Goal: Task Accomplishment & Management: Complete application form

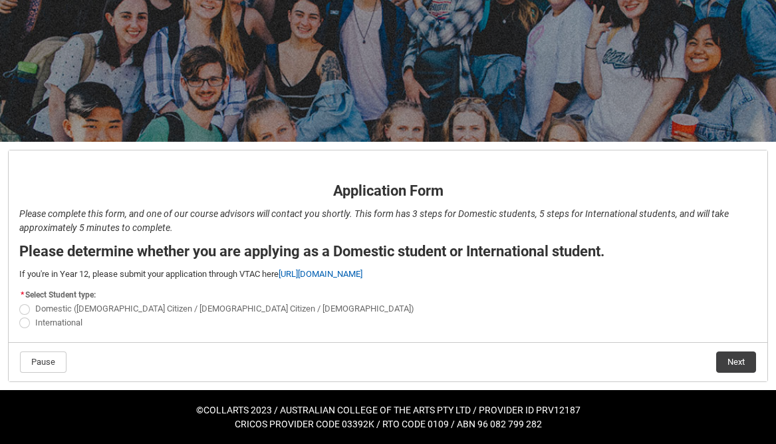
scroll to position [126, 0]
click at [21, 311] on span "REDU_Application_Form_for_Applicant flow" at bounding box center [24, 309] width 11 height 11
click at [19, 302] on input "Domestic ([DEMOGRAPHIC_DATA] Citizen / [DEMOGRAPHIC_DATA] Citizen / [DEMOGRAPHI…" at bounding box center [19, 301] width 1 height 1
radio input "true"
click at [734, 365] on button "Next" at bounding box center [736, 361] width 40 height 21
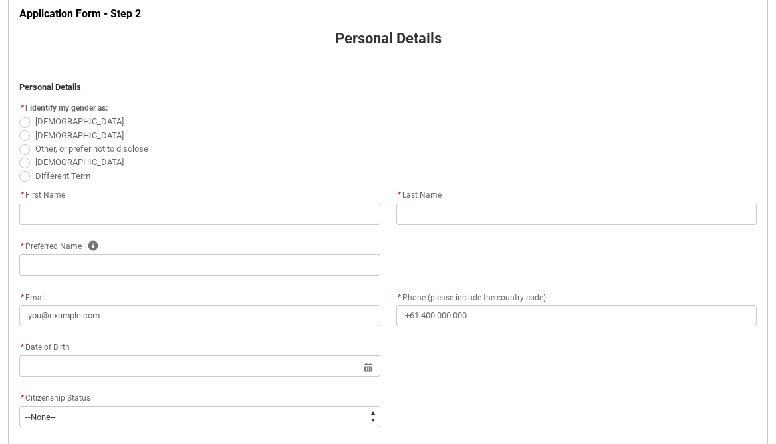
scroll to position [287, 0]
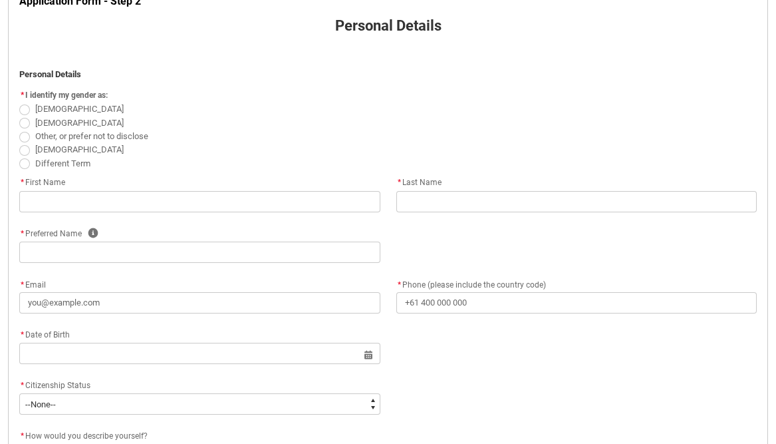
click at [25, 125] on span "REDU_Application_Form_for_Applicant flow" at bounding box center [24, 123] width 11 height 11
click at [19, 116] on input "[DEMOGRAPHIC_DATA]" at bounding box center [19, 115] width 1 height 1
radio input "true"
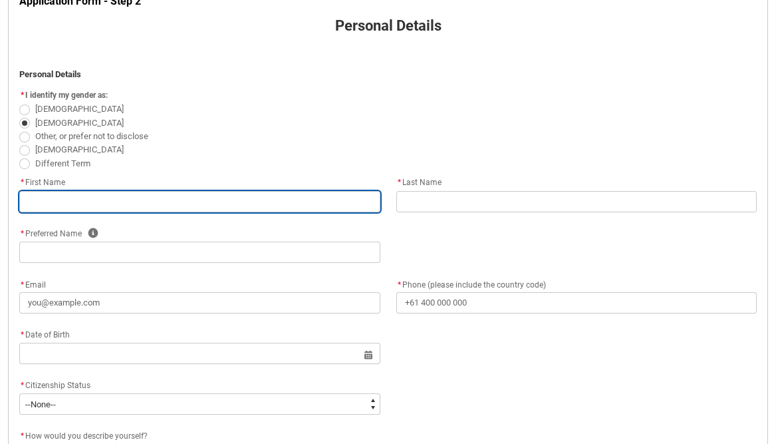
click at [76, 204] on input "REDU_Application_Form_for_Applicant flow" at bounding box center [199, 201] width 361 height 21
type lightning-primitive-input-simple "T"
type input "T"
type lightning-primitive-input-simple "To"
type input "To"
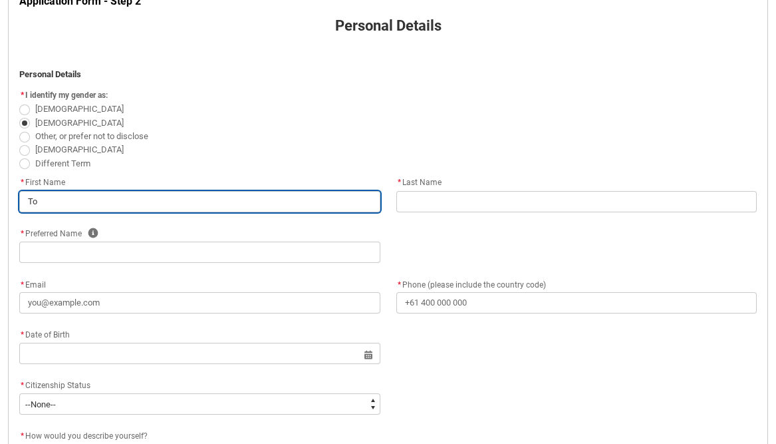
type lightning-primitive-input-simple "Ton"
type input "Ton"
type lightning-primitive-input-simple "Tone"
type input "Tone"
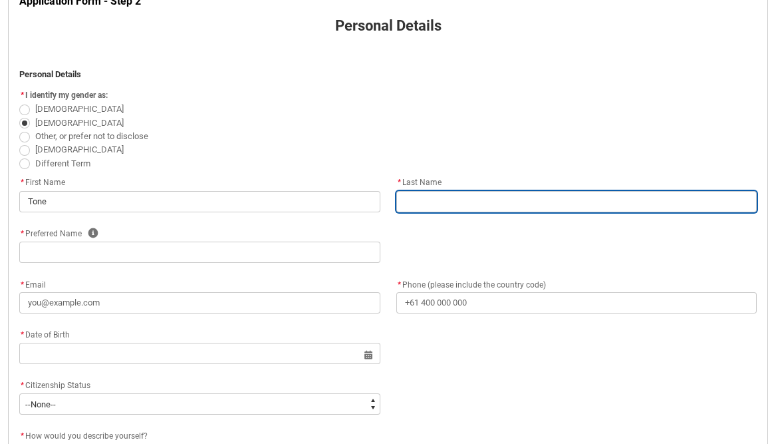
type lightning-primitive-input-simple "M"
type input "M"
type lightning-primitive-input-simple "Ma"
type input "Ma"
type lightning-primitive-input-simple "Mas"
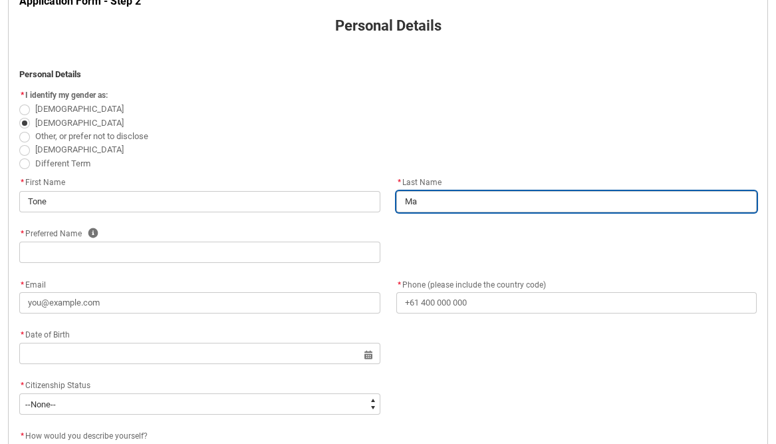
type input "Mas"
type lightning-primitive-input-simple "Mash"
type input "Mash"
type lightning-primitive-input-simple "Masha"
type input "Masha"
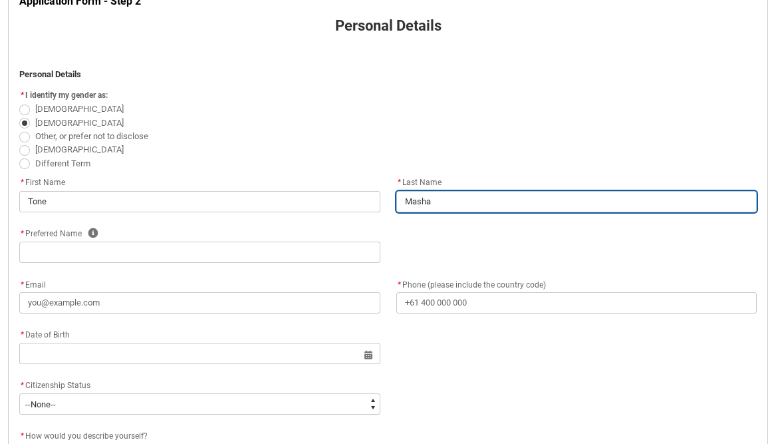
type lightning-primitive-input-simple "[PERSON_NAME]"
type input "[PERSON_NAME]"
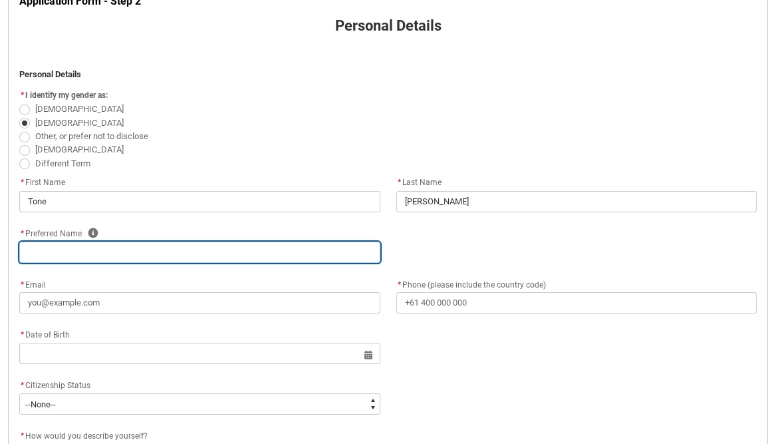
type lightning-primitive-input-simple "T"
type input "T"
type lightning-primitive-input-simple "To"
type input "To"
type lightning-primitive-input-simple "Ton"
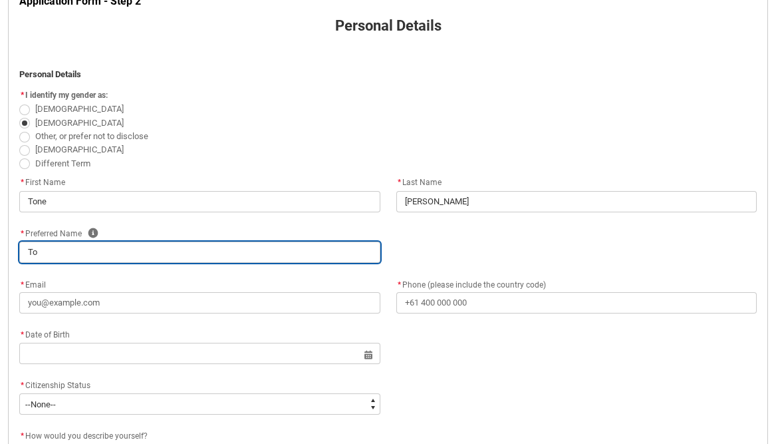
type input "Ton"
type lightning-primitive-input-simple "Tone"
type input "Tone"
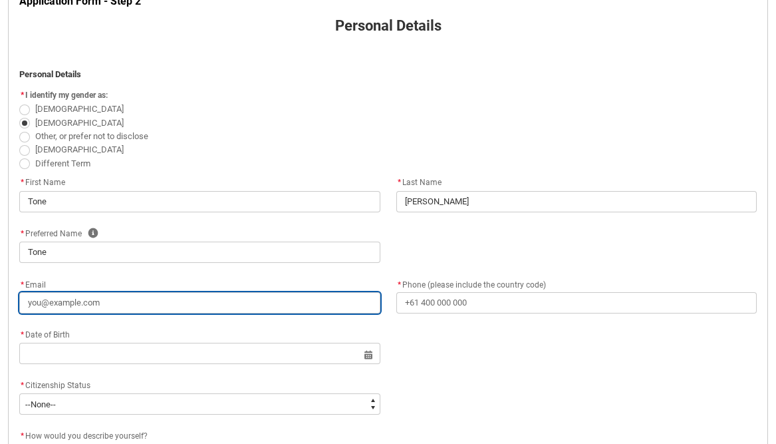
type lightning-primitive-input-simple "t"
type input "t"
type lightning-primitive-input-simple "ty"
type input "ty"
type lightning-primitive-input-simple "tyo"
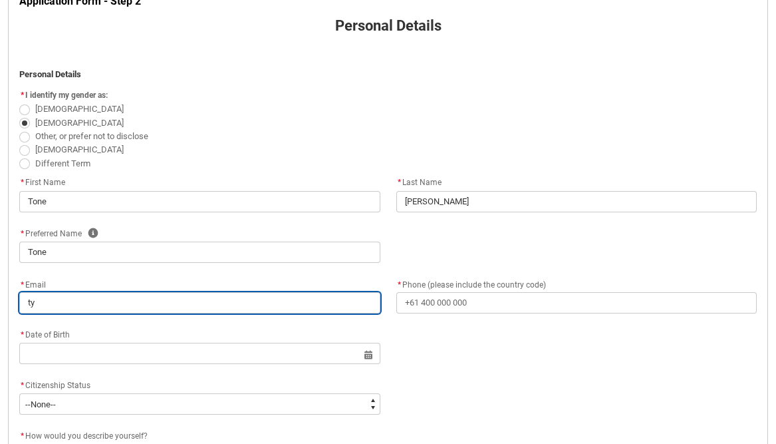
type input "tyo"
type lightning-primitive-input-simple "tyon"
type input "tyon"
type lightning-primitive-input-simple "tyone"
type input "tyone"
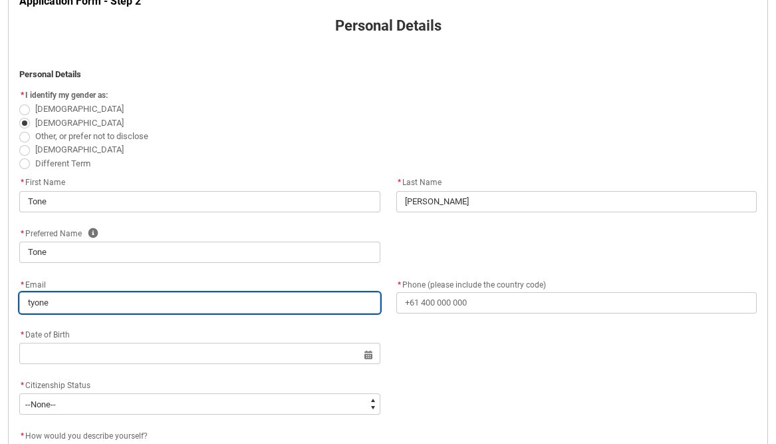
type lightning-primitive-input-simple "tyone."
type input "tyone."
type lightning-primitive-input-simple "tyone"
type input "tyone"
type lightning-primitive-input-simple "tyon"
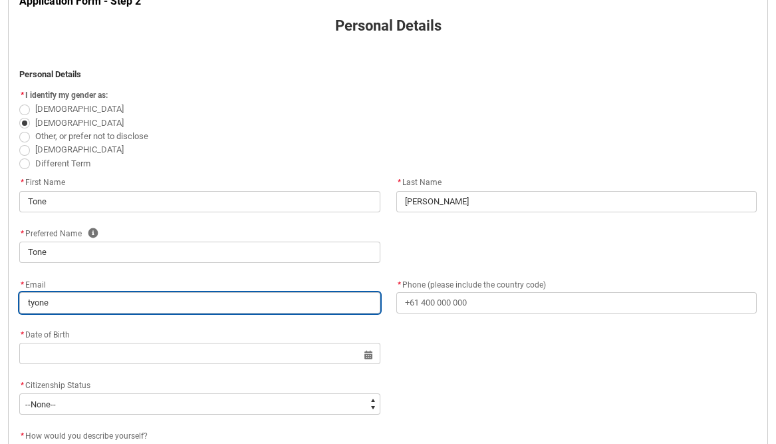
type input "tyon"
type lightning-primitive-input-simple "tyo"
type input "tyo"
type lightning-primitive-input-simple "ty"
type input "ty"
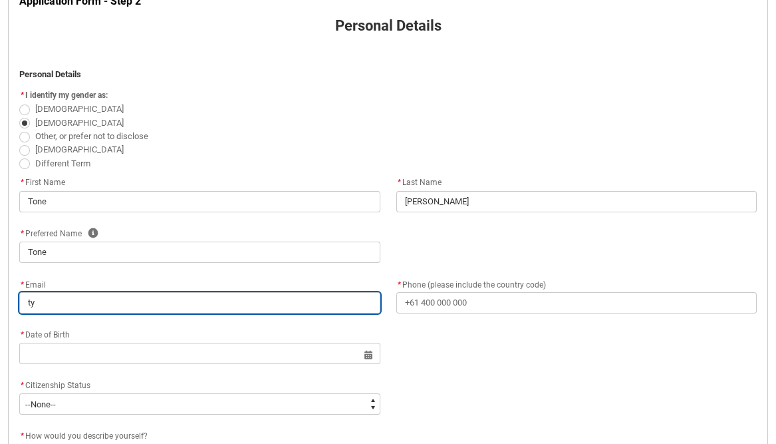
type lightning-primitive-input-simple "t"
type input "t"
type lightning-primitive-input-simple "to"
type input "to"
type lightning-primitive-input-simple "ton"
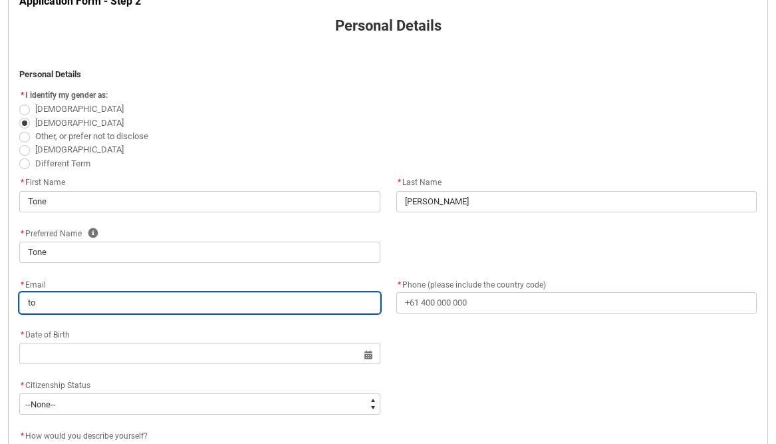
type input "ton"
type lightning-primitive-input-simple "tone"
type input "tone"
type lightning-primitive-input-simple "tone."
type input "tone."
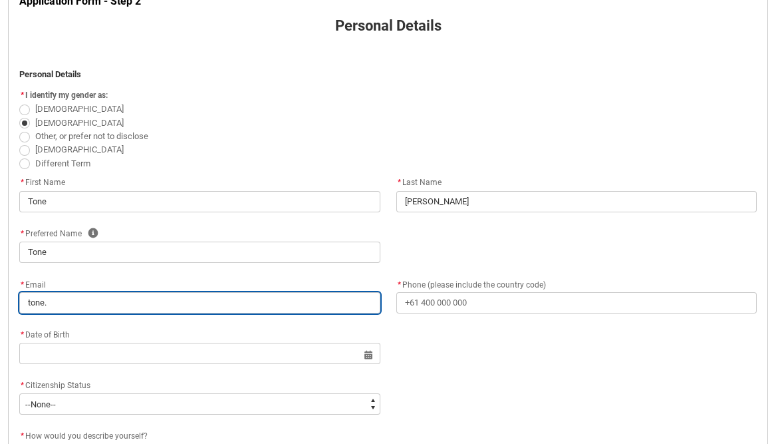
type lightning-primitive-input-simple "tone.m"
type input "tone.m"
type lightning-primitive-input-simple "[DOMAIN_NAME]"
type input "[DOMAIN_NAME]"
type lightning-primitive-input-simple "tone.mas"
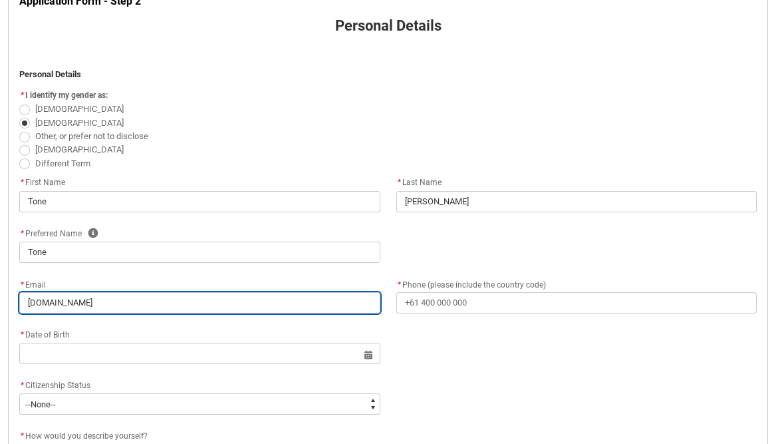
type input "tone.mas"
type lightning-primitive-input-simple "tone.mash"
type input "tone.mash"
type lightning-primitive-input-simple "tone.masha"
type input "tone.masha"
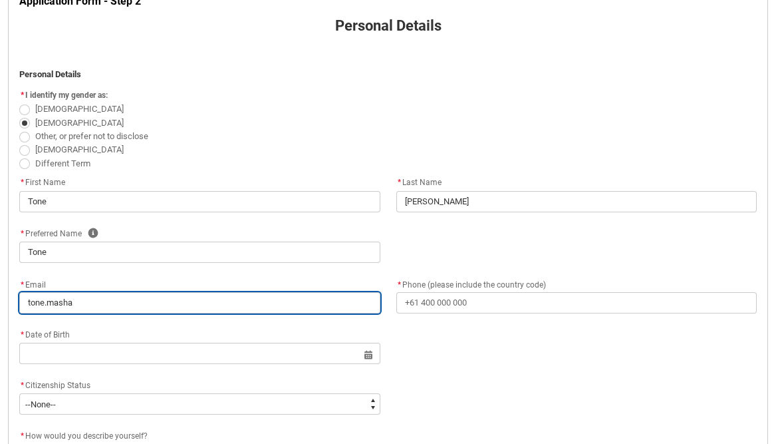
type lightning-primitive-input-simple "tone.[PERSON_NAME]"
type input "tone.[PERSON_NAME]"
type lightning-primitive-input-simple "tone.[PERSON_NAME]@"
type input "tone.[PERSON_NAME]@"
type lightning-primitive-input-simple "tone.[PERSON_NAME]@g"
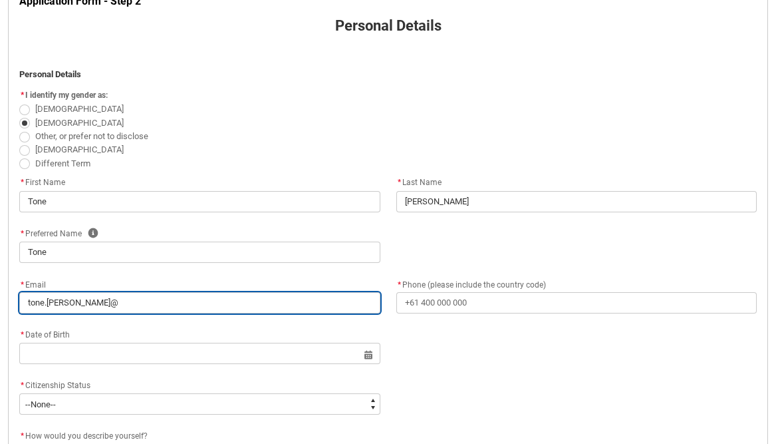
type input "tone.[PERSON_NAME]@g"
type lightning-primitive-input-simple "tone.[PERSON_NAME]@gm"
type input "tone.[PERSON_NAME]@gm"
type lightning-primitive-input-simple "tone.[PERSON_NAME]@gma"
type input "tone.[PERSON_NAME]@gma"
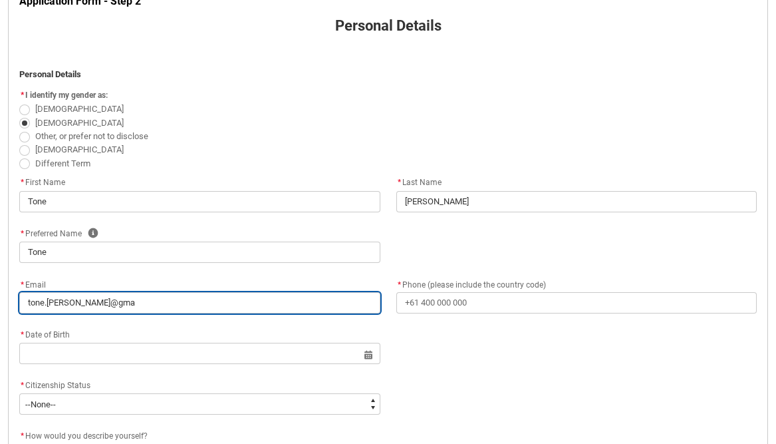
type lightning-primitive-input-simple "tone.[PERSON_NAME]@gmai"
type input "tone.[PERSON_NAME]@gmai"
type lightning-primitive-input-simple "[EMAIL_ADDRESS][PERSON_NAME]"
type input "[EMAIL_ADDRESS][PERSON_NAME]"
type lightning-primitive-input-simple "[EMAIL_ADDRESS][PERSON_NAME]."
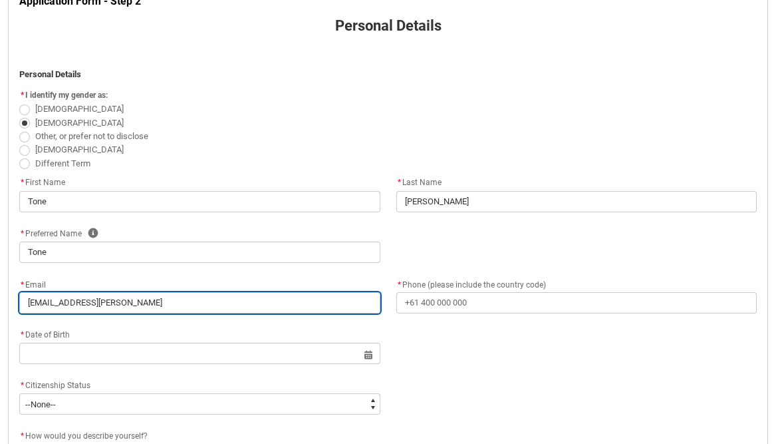
type input "[EMAIL_ADDRESS][PERSON_NAME]."
type lightning-primitive-input-simple "tone.[PERSON_NAME]@gmail.c"
type input "tone.[PERSON_NAME]@gmail.c"
type lightning-primitive-input-simple "[EMAIL_ADDRESS][PERSON_NAME][DOMAIN_NAME]"
type input "[EMAIL_ADDRESS][PERSON_NAME][DOMAIN_NAME]"
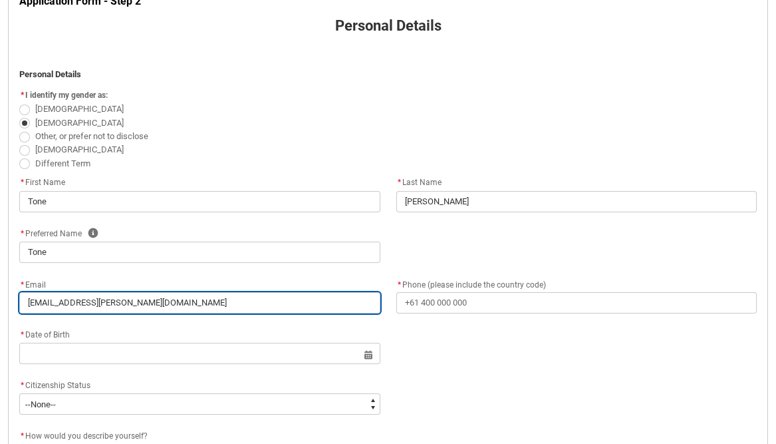
type lightning-primitive-input-simple "[EMAIL_ADDRESS][PERSON_NAME][DOMAIN_NAME]"
type input "[EMAIL_ADDRESS][PERSON_NAME][DOMAIN_NAME]"
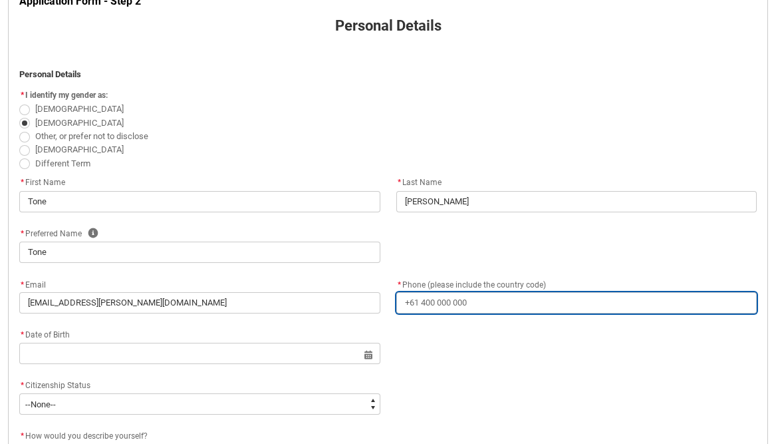
click at [424, 309] on input "* Phone (please include the country code)" at bounding box center [576, 302] width 361 height 21
type lightning-primitive-input-simple "+"
type input "+"
type lightning-primitive-input-simple "+6"
type input "+6"
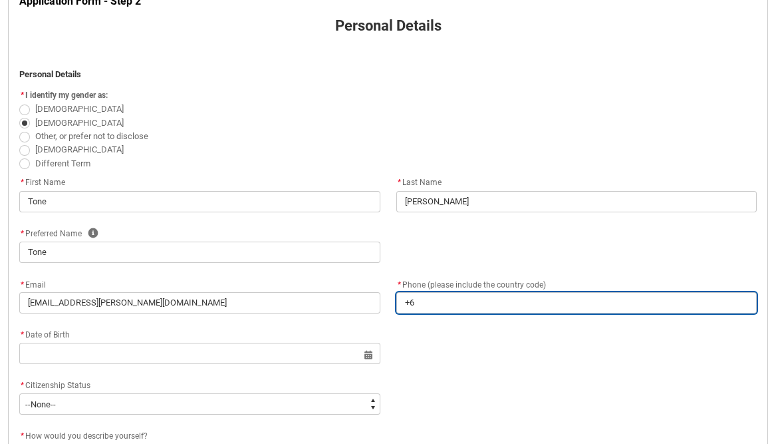
type lightning-primitive-input-simple "+61"
type input "+61"
type lightning-primitive-input-simple "+614"
type input "+614"
type lightning-primitive-input-simple "[PHONE_NUMBER]"
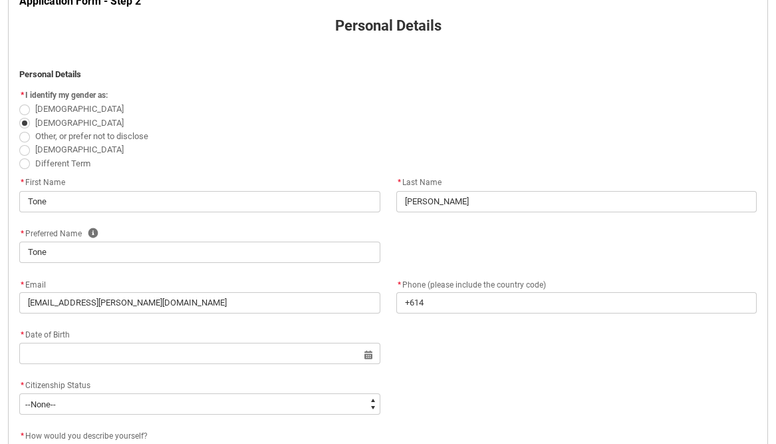
type lightning-primitive-input-simple "[STREET_ADDRESS][PERSON_NAME]"
type lightning-primitive-input-simple "Fitzroy North"
type lightning-primitive-input-simple "3068"
type lightning-primitive-input-simple "VIC"
type lightning-select "Country_Choice.1101"
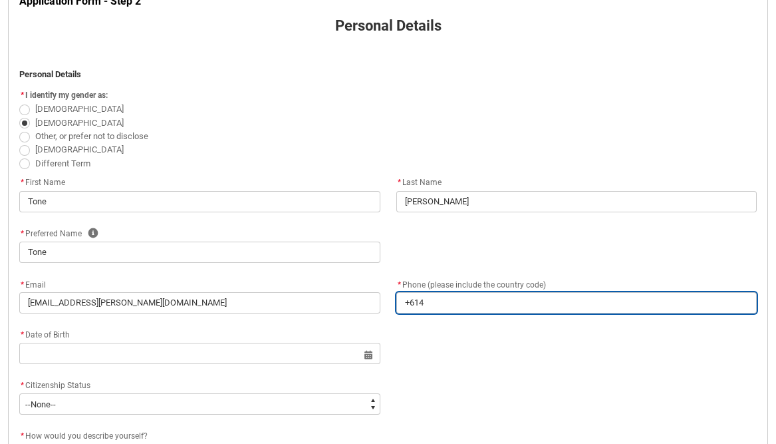
type input "[PHONE_NUMBER]"
type input "[STREET_ADDRESS][PERSON_NAME]"
type input "Fitzroy North"
type input "3068"
type input "VIC"
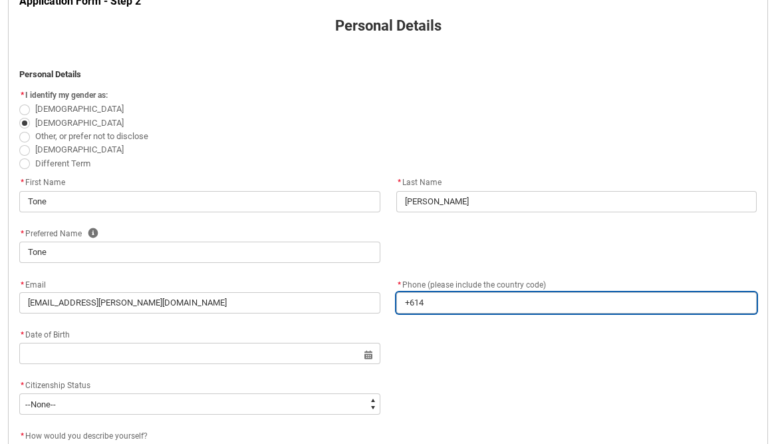
select select "Country_Choice.1101"
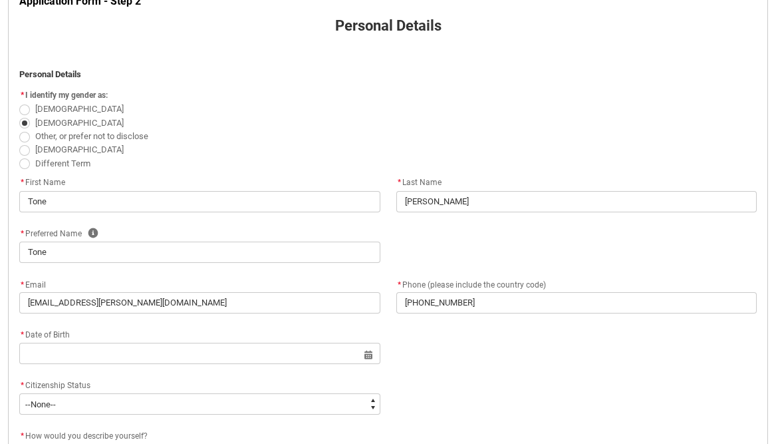
click at [253, 342] on div "* Date of Birth" at bounding box center [199, 335] width 361 height 16
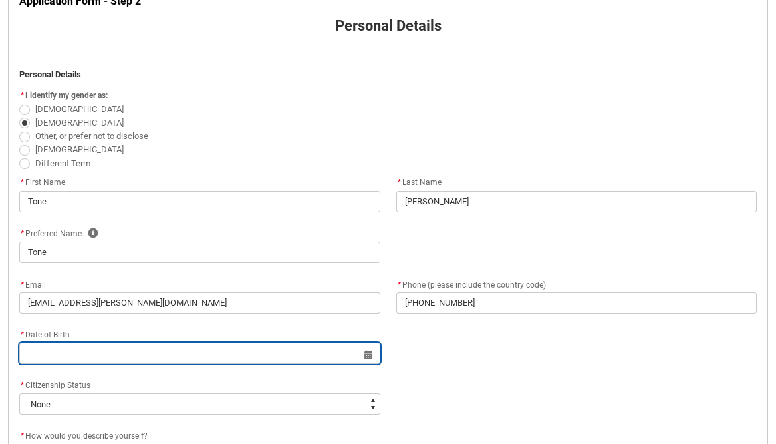
click at [361, 355] on input "REDU_Application_Form_for_Applicant flow" at bounding box center [199, 353] width 361 height 21
select select "2025"
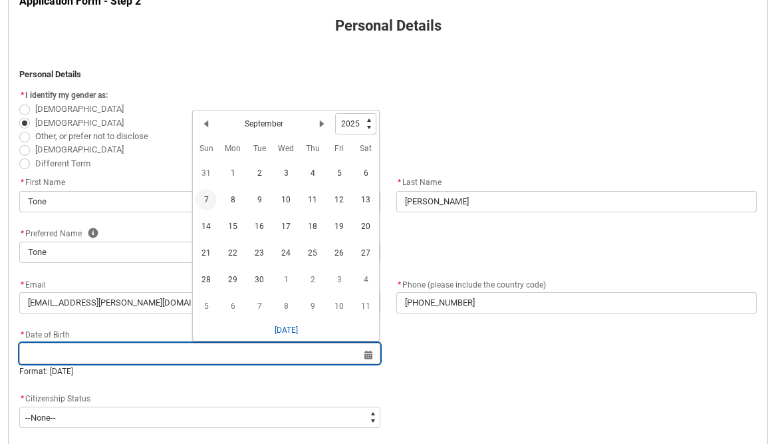
click at [370, 355] on input "REDU_Application_Form_for_Applicant flow" at bounding box center [199, 353] width 361 height 21
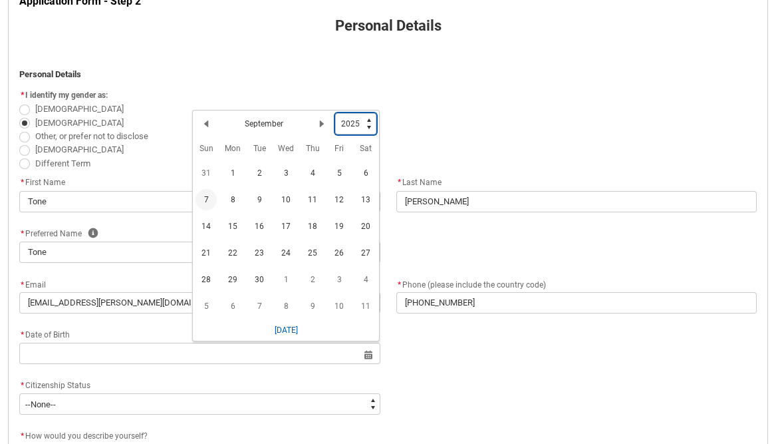
click at [352, 118] on select "1925 1926 1927 1928 1929 1930 1931 1932 1933 1934 1935 1936 1937 1938 1939 1940…" at bounding box center [355, 123] width 41 height 21
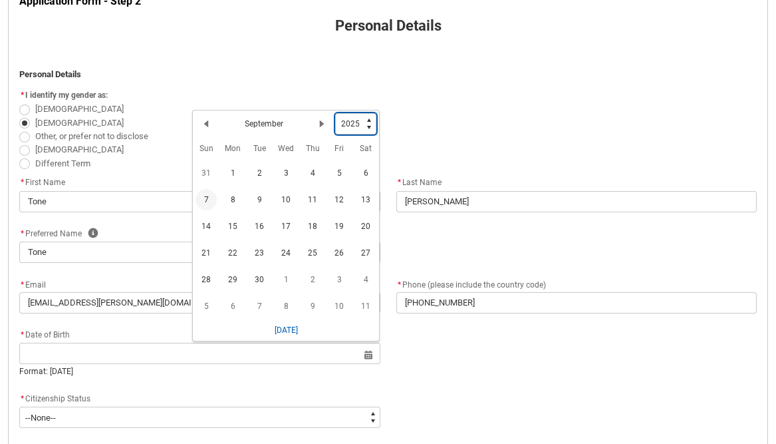
type lightning-select "1998"
click at [336, 113] on select "1925 1926 1927 1928 1929 1930 1931 1932 1933 1934 1935 1936 1937 1938 1939 1940…" at bounding box center [355, 123] width 41 height 21
select select "1998"
click at [213, 130] on button "Previous Month" at bounding box center [206, 126] width 21 height 21
click at [321, 123] on lightning-primitive-icon "Date picker: August" at bounding box center [321, 126] width 9 height 9
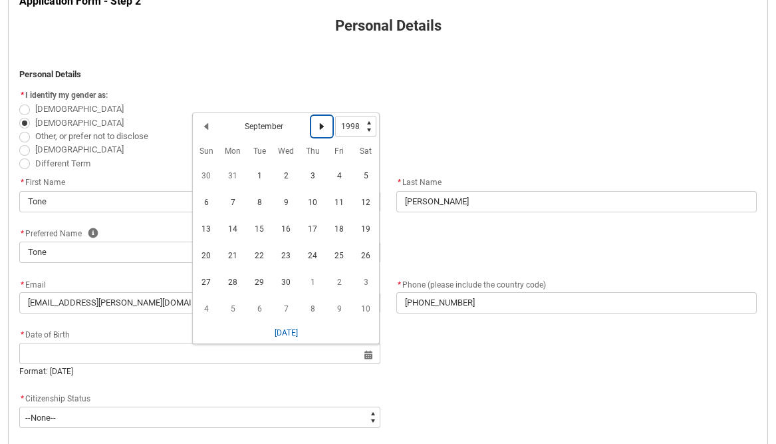
click at [321, 123] on lightning-primitive-icon "Date picker: September" at bounding box center [321, 126] width 9 height 9
click at [235, 224] on span "12" at bounding box center [232, 228] width 21 height 21
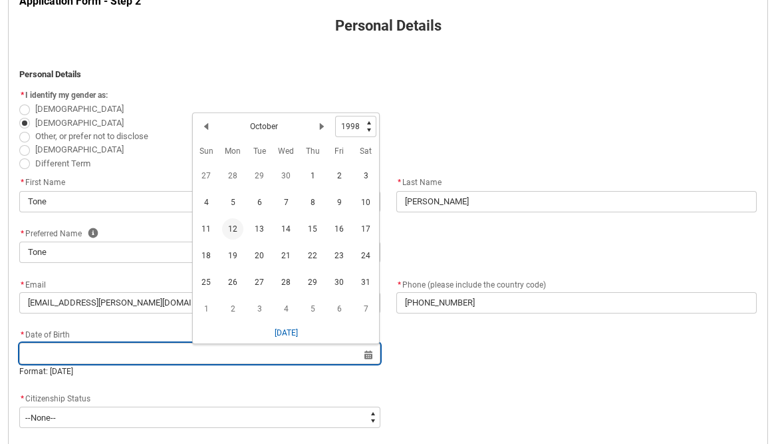
type lightning-datepicker "[DATE]"
type lightning-input "[DATE]"
type input "[DATE]"
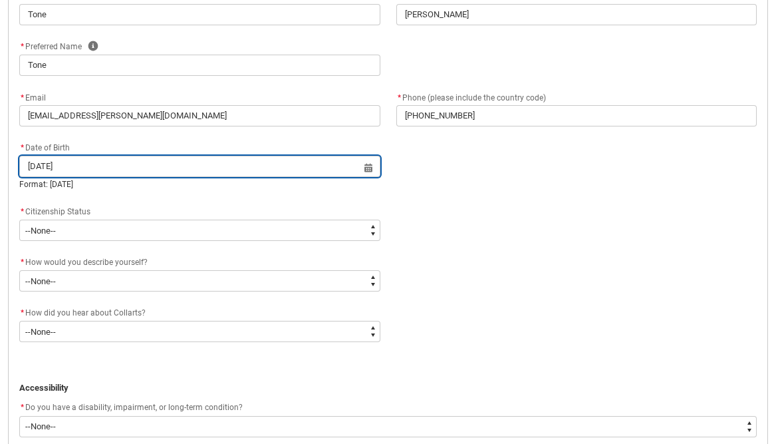
scroll to position [474, 0]
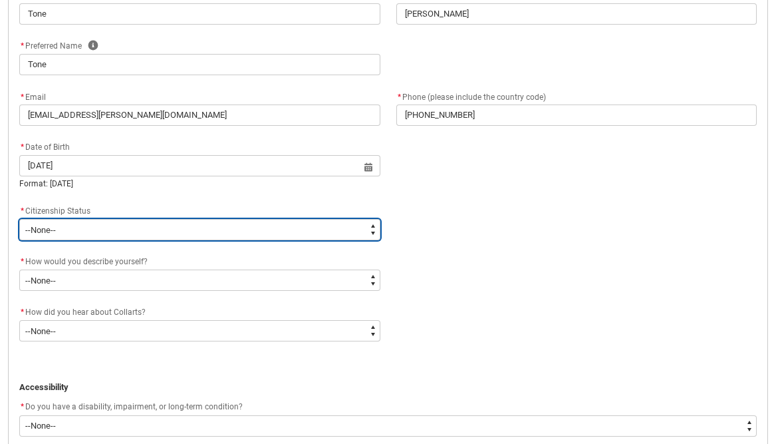
click at [178, 224] on select "--None-- [DEMOGRAPHIC_DATA] Humanitarian Visa [DEMOGRAPHIC_DATA] citizen Other …" at bounding box center [199, 229] width 361 height 21
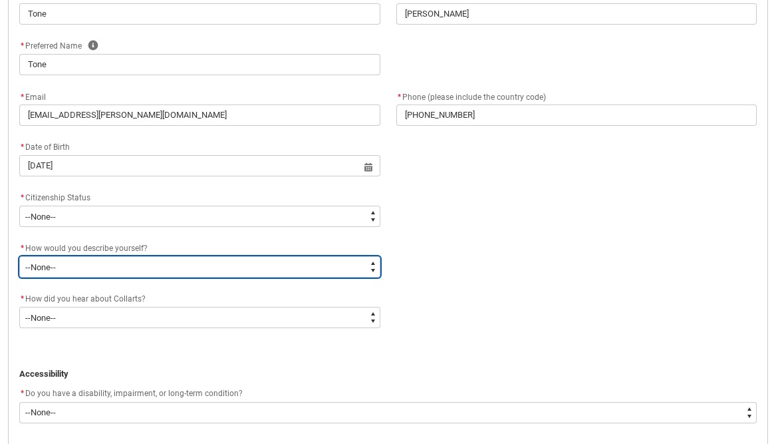
click at [174, 268] on select "--None-- I'm currently in Year 12 and planning what I'll do after school I've c…" at bounding box center [199, 266] width 361 height 21
type lightning-select "HSLC_Domestic_d"
click at [19, 256] on select "--None-- I'm currently in Year 12 and planning what I'll do after school I've c…" at bounding box center [199, 266] width 361 height 21
select select "HSLC_Domestic_d"
click at [194, 272] on select "--None-- I'm currently in Year 12 and planning what I'll do after school I've c…" at bounding box center [199, 266] width 361 height 21
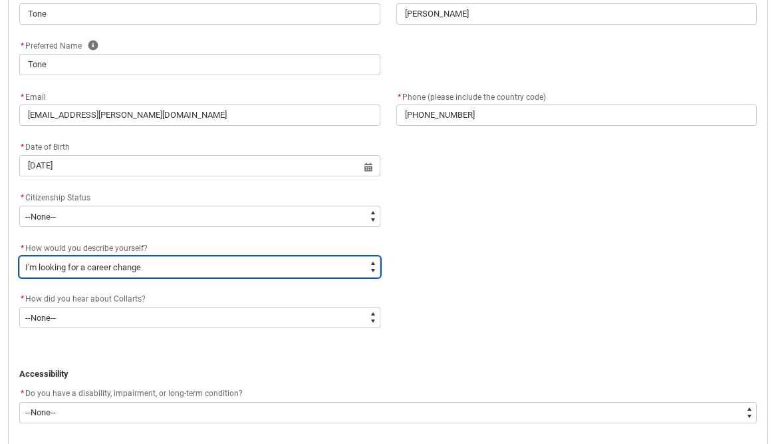
click at [19, 256] on select "--None-- I'm currently in Year 12 and planning what I'll do after school I've c…" at bounding box center [199, 266] width 361 height 21
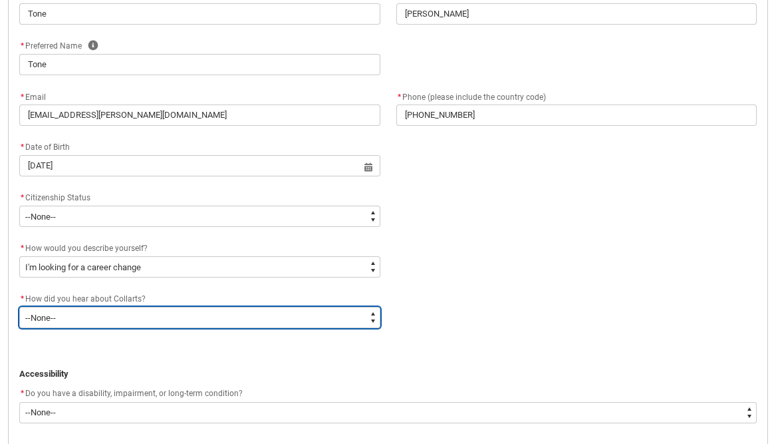
click at [187, 321] on select "--None-- Advertising - Facebook Advertising - Google Advertising - Instagram Ad…" at bounding box center [199, 317] width 361 height 21
type lightning-select "Heard_About_Collarts_Picklist.Word of mouth"
click at [19, 307] on select "--None-- Advertising - Facebook Advertising - Google Advertising - Instagram Ad…" at bounding box center [199, 317] width 361 height 21
select select "Heard_About_Collarts_Picklist.Word of mouth"
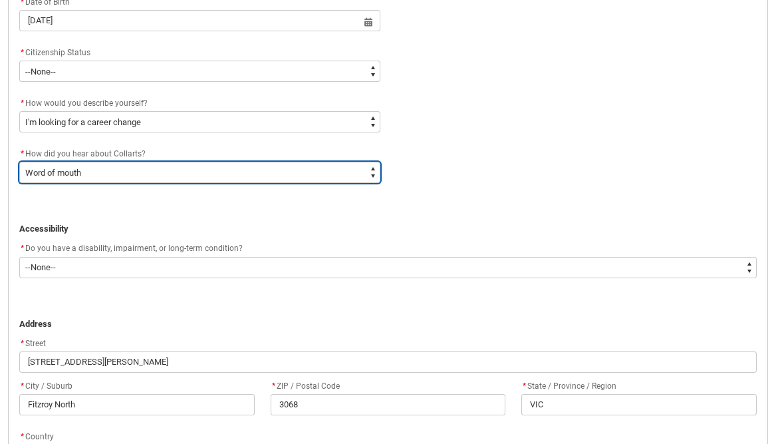
scroll to position [624, 0]
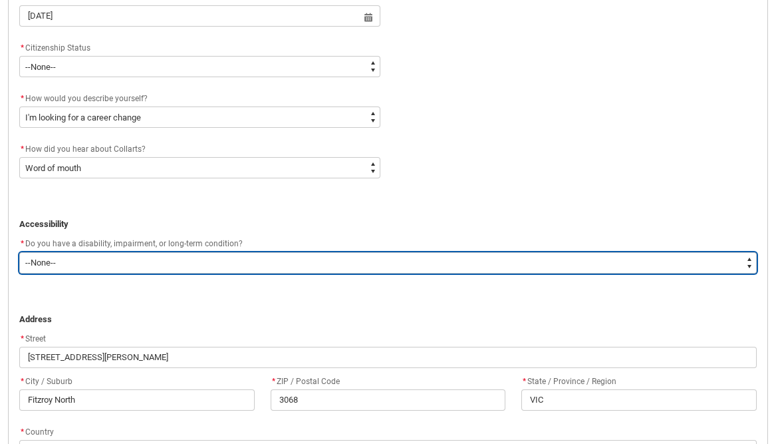
click at [164, 266] on select "--None-- Yes No" at bounding box center [388, 262] width 738 height 21
type lightning-select "No_TextChoice"
click at [19, 252] on select "--None-- Yes No" at bounding box center [388, 262] width 738 height 21
select select "No_TextChoice"
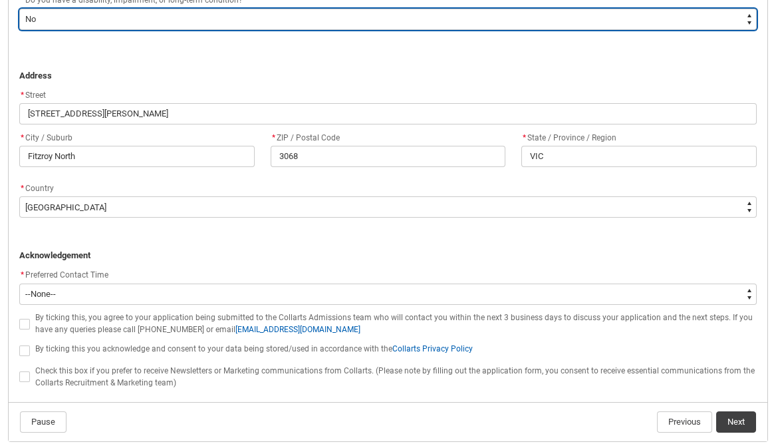
scroll to position [910, 0]
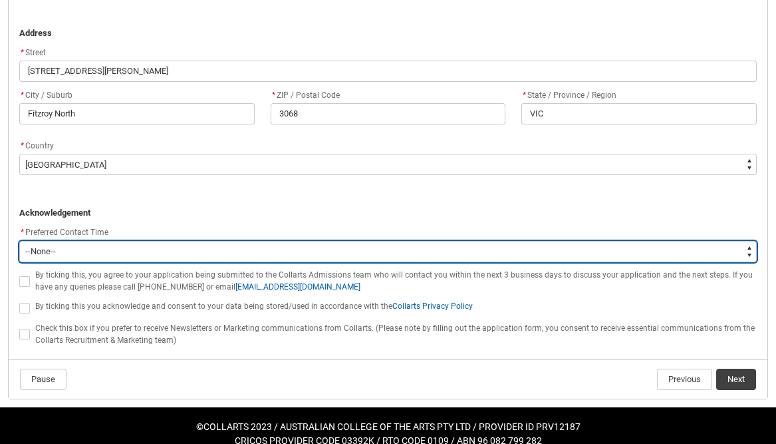
click at [157, 247] on select "--None-- Morning (9:00AM-12:00PM) Afternoon (12:00PM-5:00PM)" at bounding box center [388, 251] width 738 height 21
type lightning-select "P_Contact_Time_Afternoon"
click at [19, 241] on select "--None-- Morning (9:00AM-12:00PM) Afternoon (12:00PM-5:00PM)" at bounding box center [388, 251] width 738 height 21
select select "P_Contact_Time_Afternoon"
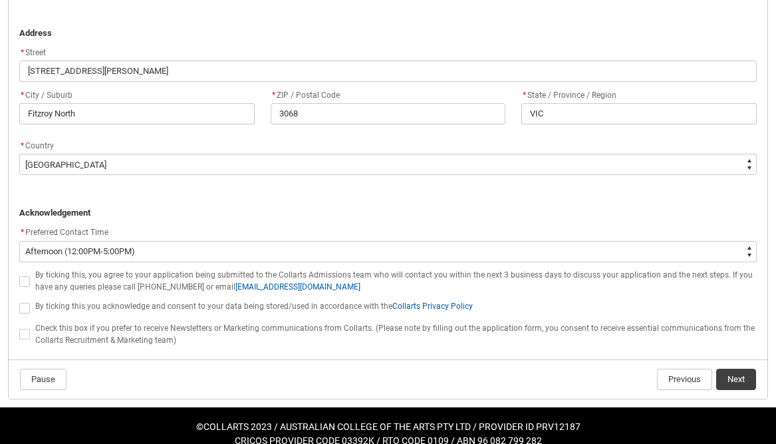
click at [25, 280] on span "REDU_Application_Form_for_Applicant flow" at bounding box center [24, 281] width 11 height 11
click at [19, 274] on input "REDU_Application_Form_for_Applicant flow" at bounding box center [19, 273] width 1 height 1
type lightning-input "true"
checkbox input "true"
click at [25, 303] on span "REDU_Application_Form_for_Applicant flow" at bounding box center [24, 308] width 11 height 11
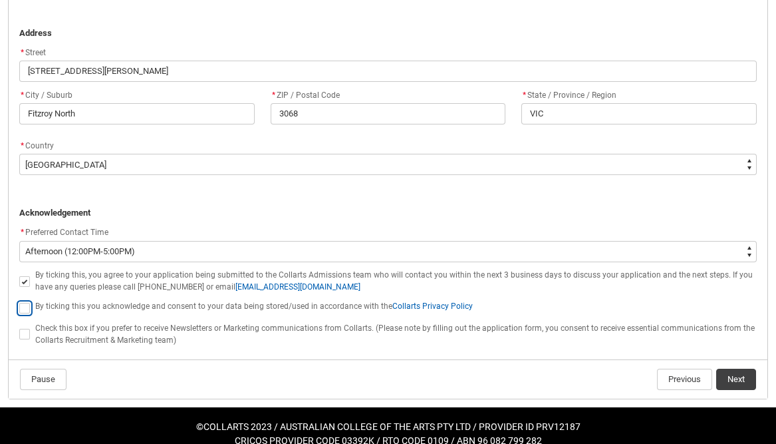
click at [19, 301] on input "REDU_Application_Form_for_Applicant flow" at bounding box center [19, 300] width 1 height 1
type lightning-input "true"
checkbox input "true"
drag, startPoint x: 27, startPoint y: 333, endPoint x: 138, endPoint y: 306, distance: 114.4
click at [27, 333] on span "REDU_Application_Form_for_Applicant flow" at bounding box center [24, 334] width 11 height 11
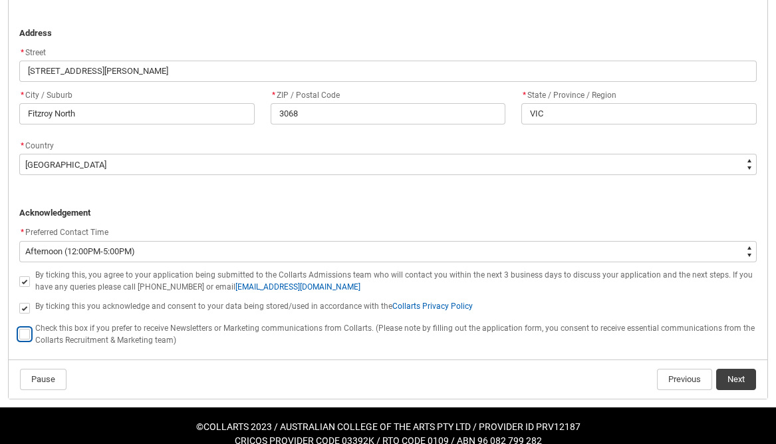
click at [19, 327] on input "REDU_Application_Form_for_Applicant flow" at bounding box center [19, 327] width 1 height 1
type lightning-input "true"
checkbox input "true"
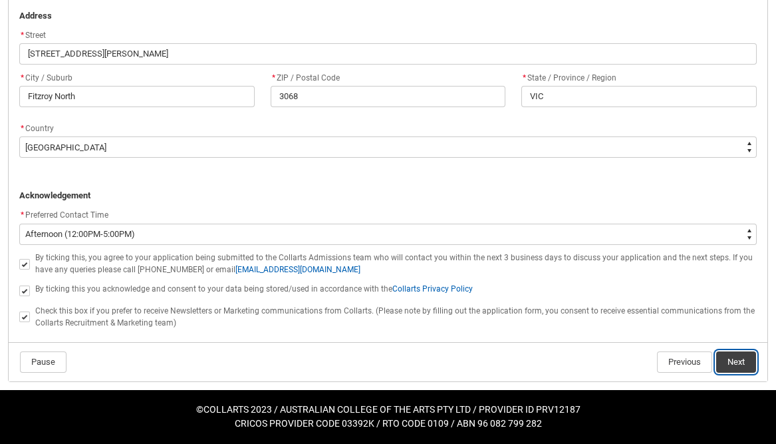
click at [736, 366] on button "Next" at bounding box center [736, 361] width 40 height 21
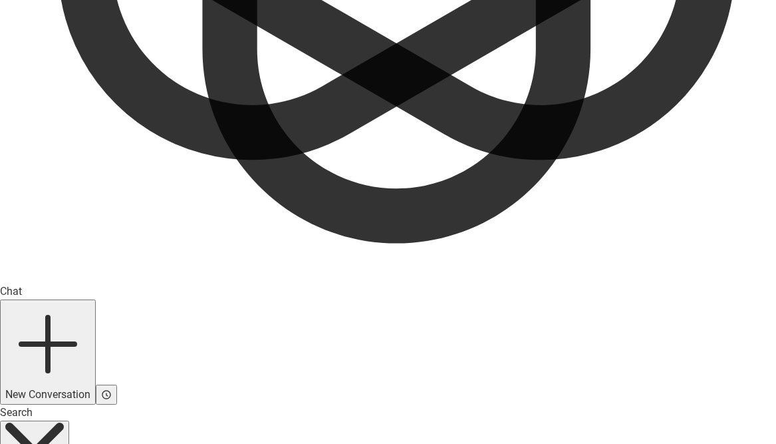
scroll to position [0, 0]
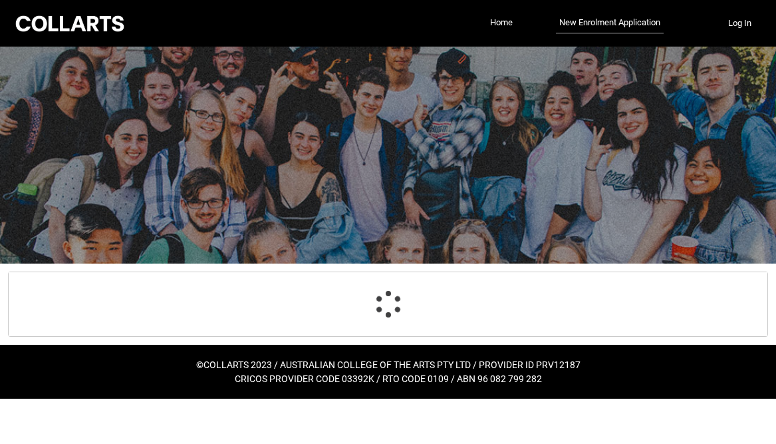
select select "HSLC_Domestic_d"
select select "Heard_About_Collarts_Picklist.Word of mouth"
select select "No_TextChoice"
select select "Country_Choice.1101"
select select "P_Contact_Time_Afternoon"
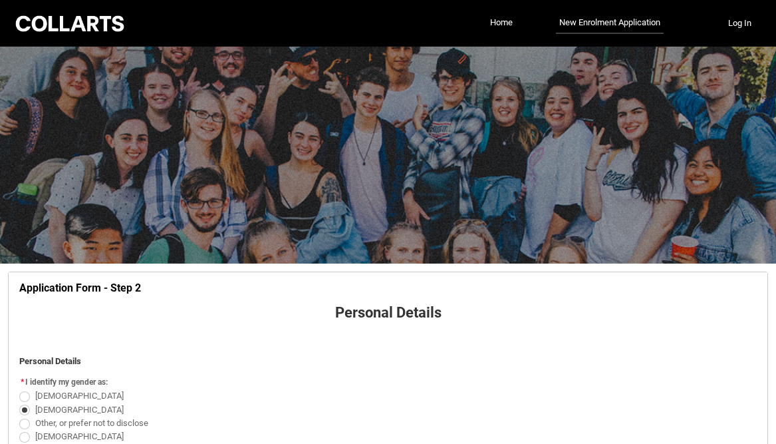
scroll to position [469, 0]
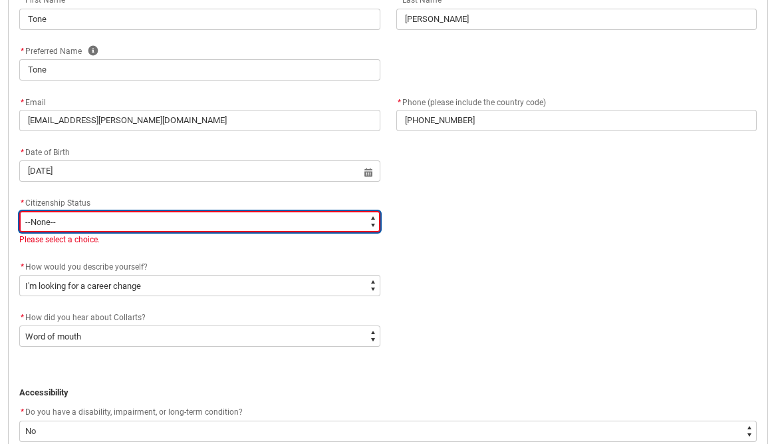
click at [303, 219] on select "--None-- [DEMOGRAPHIC_DATA] Humanitarian Visa [DEMOGRAPHIC_DATA] citizen Other …" at bounding box center [199, 221] width 361 height 21
type lightning-select "Citizenship.1"
click at [19, 211] on select "--None-- [DEMOGRAPHIC_DATA] Humanitarian Visa [DEMOGRAPHIC_DATA] citizen Other …" at bounding box center [199, 221] width 361 height 21
select select "Citizenship.1"
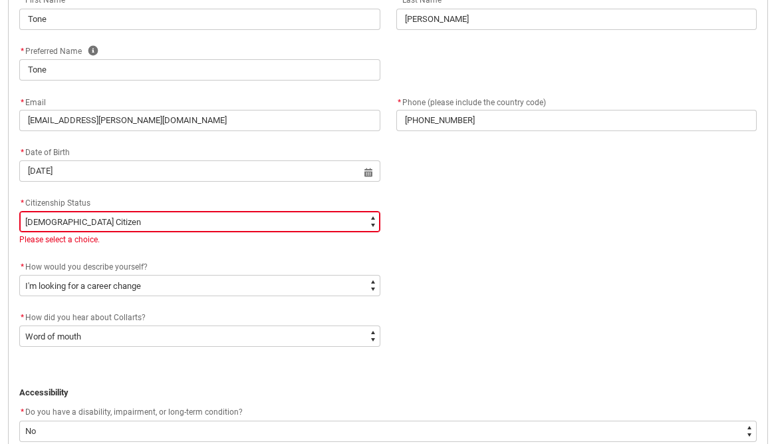
click at [440, 248] on div "* Citizenship Status * --None-- [DEMOGRAPHIC_DATA] Citizen Humanitarian Visa [D…" at bounding box center [388, 227] width 754 height 64
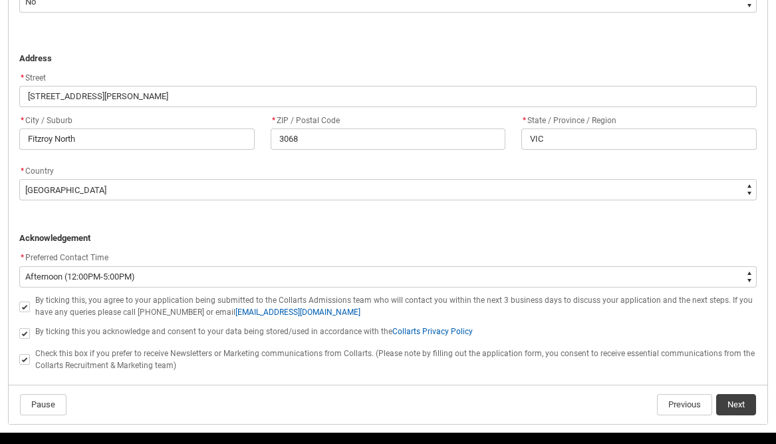
scroll to position [941, 0]
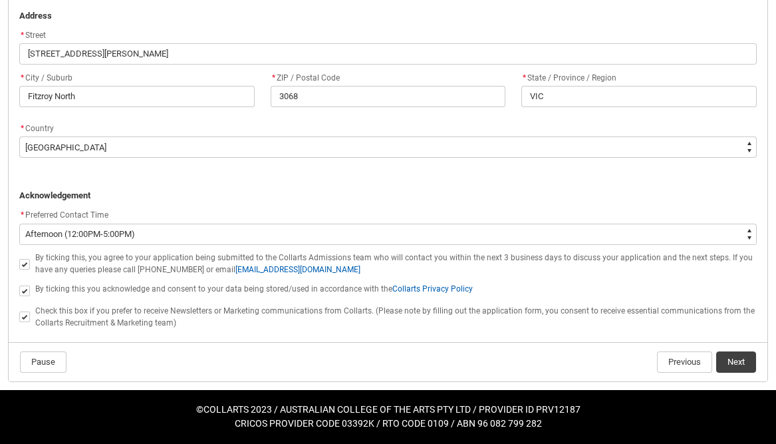
click at [732, 359] on button "Next" at bounding box center [736, 361] width 40 height 21
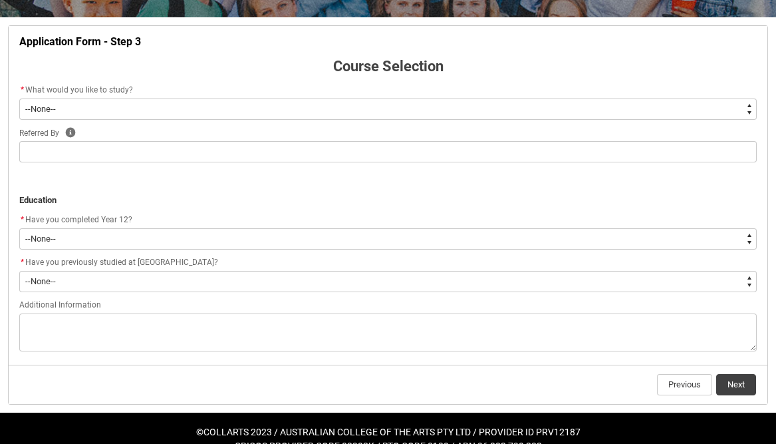
scroll to position [252, 0]
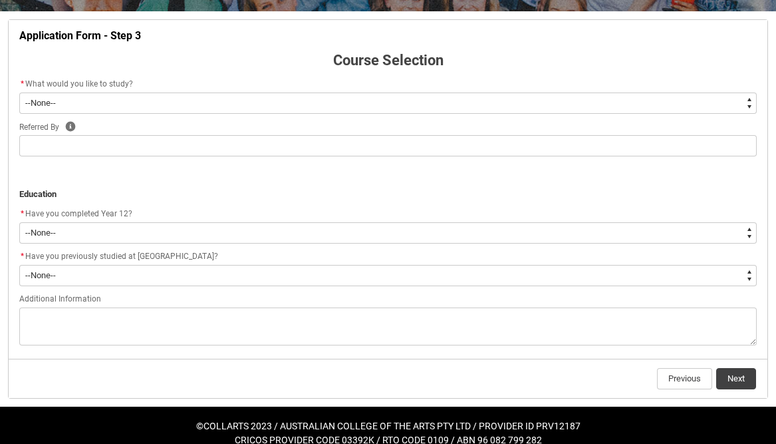
click at [502, 114] on flowruntime-screen-field "* What would you like to study? * --None-- Diploma Bachelor Post Graduate" at bounding box center [388, 97] width 754 height 43
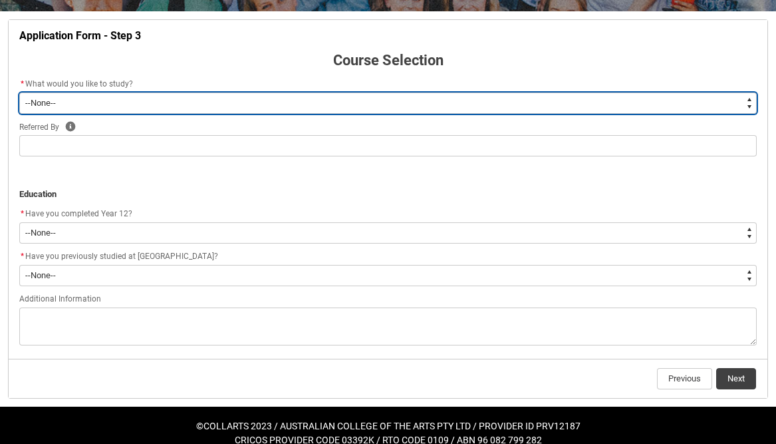
click at [502, 111] on select "--None-- Diploma Bachelor Post Graduate" at bounding box center [388, 102] width 738 height 21
type lightning-select "WhichDegree_Diploma"
click at [19, 92] on select "--None-- Diploma Bachelor Post Graduate" at bounding box center [388, 102] width 738 height 21
select select "WhichDegree_Diploma"
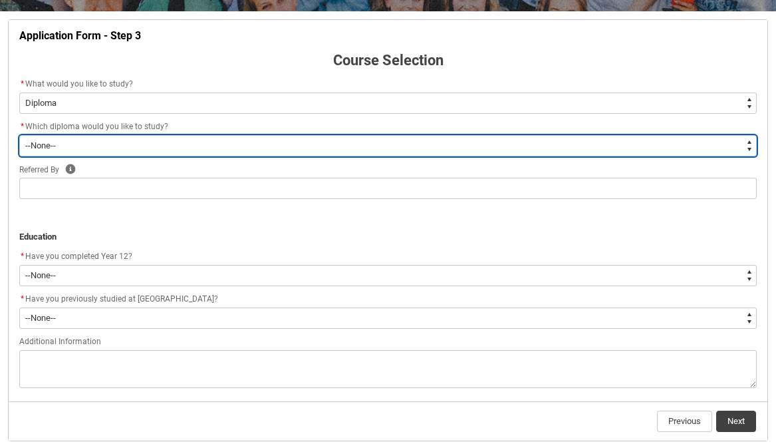
click at [386, 154] on select "--None-- Diploma of 2D Animation Diploma of Applied Business (Entertainment Man…" at bounding box center [388, 145] width 738 height 21
type lightning-select "ProgramChoice_Diploma.0015g00000jrDIXAA2"
click at [19, 135] on select "--None-- Diploma of 2D Animation Diploma of Applied Business (Entertainment Man…" at bounding box center [388, 145] width 738 height 21
select select "ProgramChoice_Diploma.0015g00000jrDIXAA2"
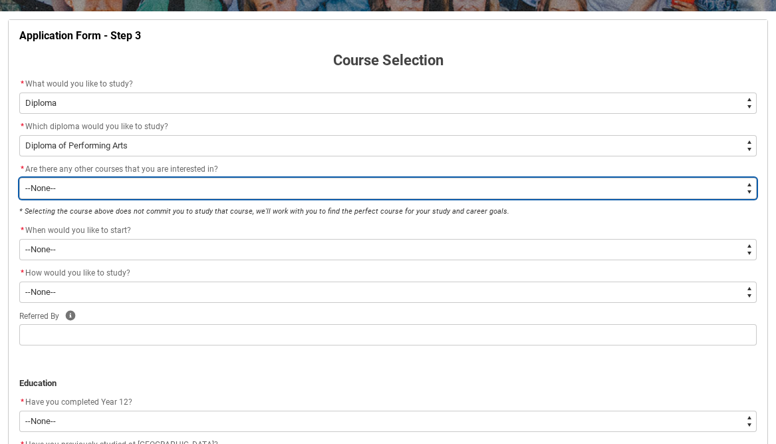
click at [178, 188] on select "--None-- Yes No" at bounding box center [388, 188] width 738 height 21
type lightning-select "Yes_TextChoice"
click at [19, 178] on select "--None-- Yes No" at bounding box center [388, 188] width 738 height 21
select select "Yes_TextChoice"
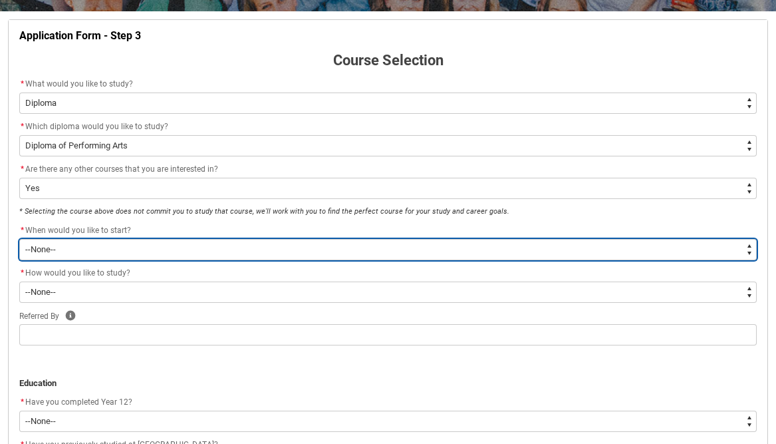
click at [210, 251] on select "--None-- Trimester 1 2026, starting [DATE] Trimester 3 2025, starting [DATE]" at bounding box center [388, 249] width 738 height 21
type lightning-select "Starting_Term.a0pI70000004aTYIAY"
click at [19, 239] on select "--None-- Trimester 1 2026, starting [DATE] Trimester 3 2025, starting [DATE]" at bounding box center [388, 249] width 738 height 21
select select "Starting_Term.a0pI70000004aTYIAY"
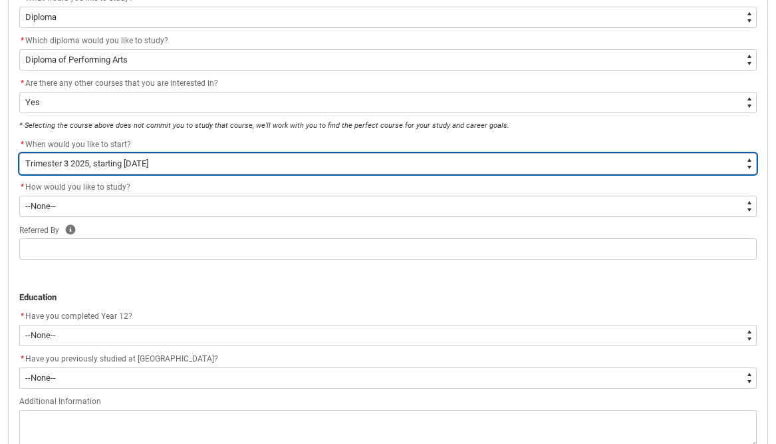
scroll to position [357, 0]
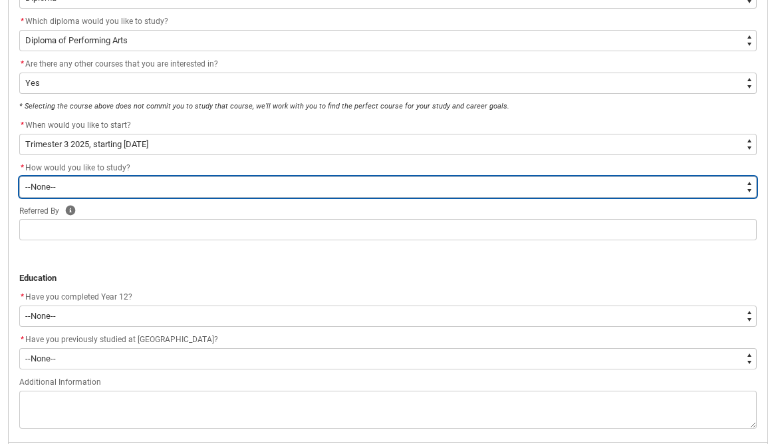
click at [149, 183] on select "--None-- On-campus" at bounding box center [388, 186] width 738 height 21
type lightning-select "WhichStudyMethod_OnCampus"
click at [19, 176] on select "--None-- On-campus" at bounding box center [388, 186] width 738 height 21
select select "WhichStudyMethod_OnCampus"
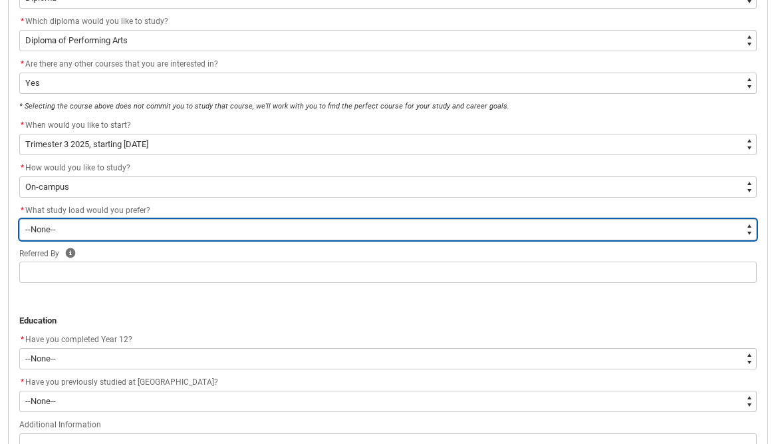
click at [150, 220] on select "--None-- Full-time Part-time" at bounding box center [388, 229] width 738 height 21
type lightning-select "WhichStudyLoad_FullTime"
click at [19, 219] on select "--None-- Full-time Part-time" at bounding box center [388, 229] width 738 height 21
select select "WhichStudyLoad_FullTime"
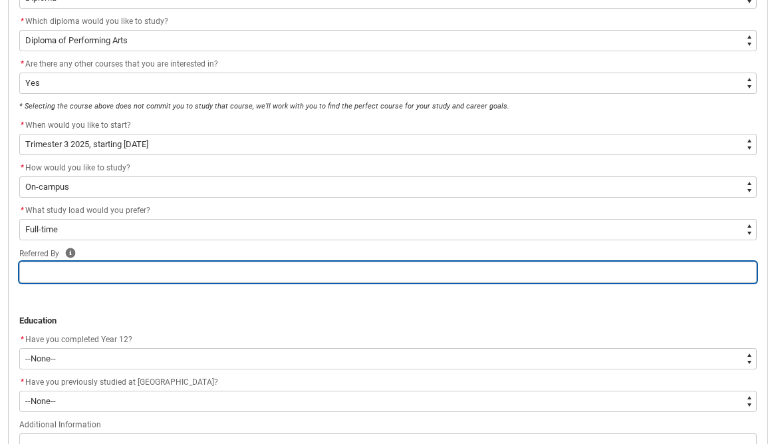
click at [144, 269] on input "REDU_Application_Form_for_Applicant flow" at bounding box center [388, 271] width 738 height 21
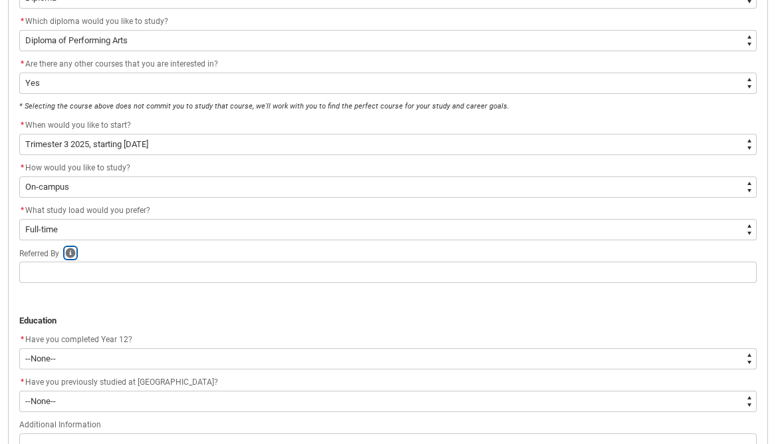
click at [73, 255] on icon "REDU_Application_Form_for_Applicant flow" at bounding box center [71, 252] width 10 height 10
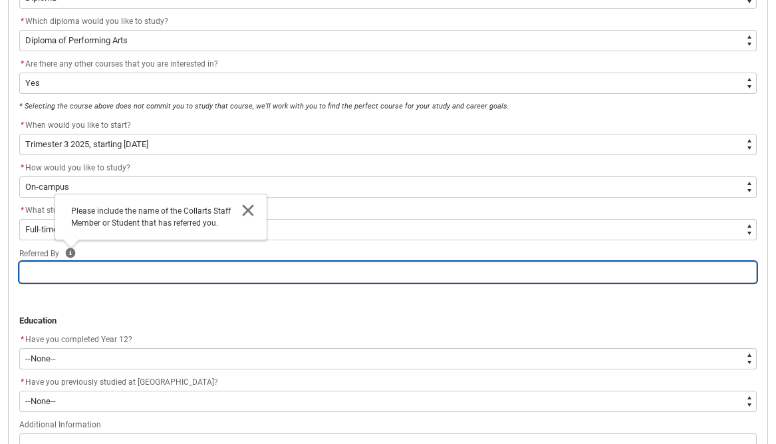
click at [74, 273] on input "REDU_Application_Form_for_Applicant flow" at bounding box center [388, 271] width 738 height 21
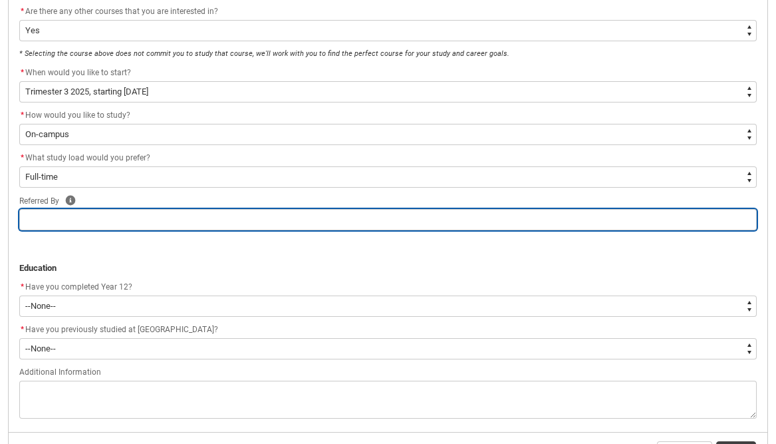
scroll to position [470, 0]
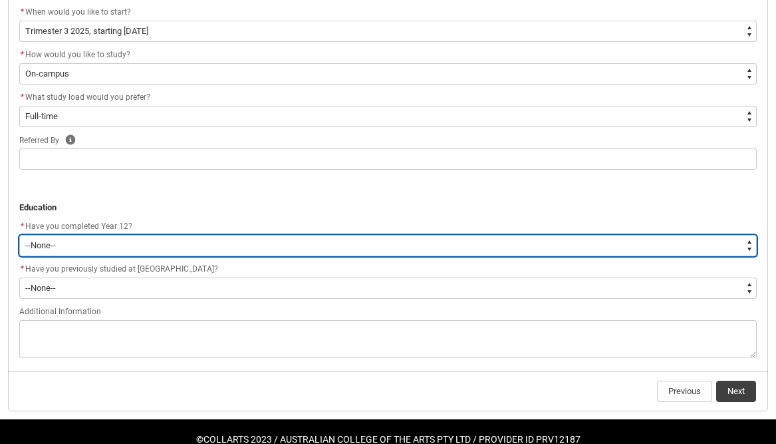
click at [146, 249] on select "--None-- Yes No Other" at bounding box center [388, 245] width 738 height 21
type lightning-select "Year_12_Completition.Yes"
click at [19, 235] on select "--None-- Yes No Other" at bounding box center [388, 245] width 738 height 21
select select "Year_12_Completition.Yes"
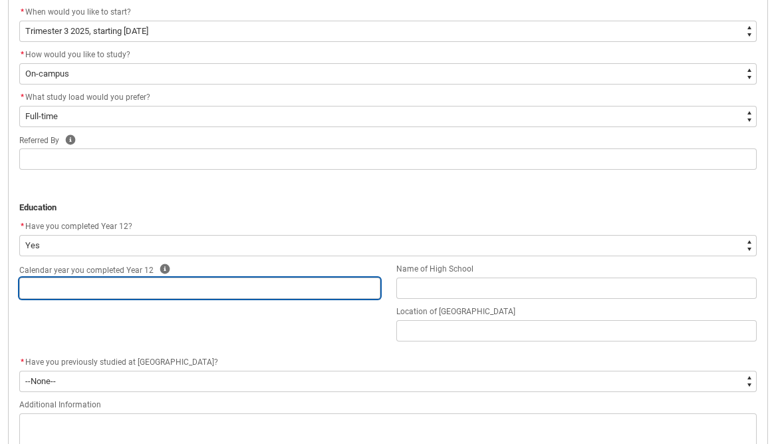
click at [151, 289] on input "REDU_Application_Form_for_Applicant flow" at bounding box center [199, 287] width 361 height 21
type lightning-primitive-input-simple "2"
type input "2"
type lightning-primitive-input-simple "20"
type input "20"
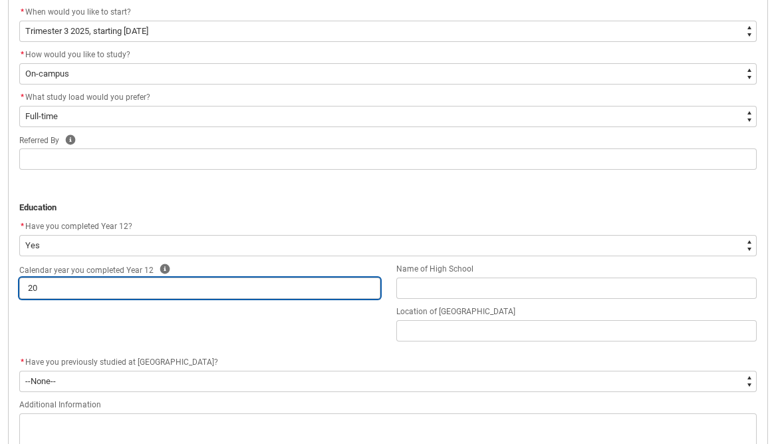
type lightning-primitive-input-simple "201"
type input "201"
type lightning-primitive-input-simple "2016"
type input "2016"
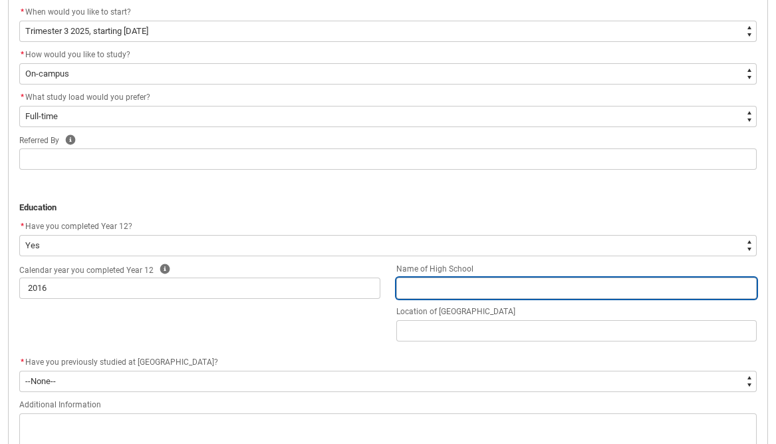
click at [488, 289] on input "REDU_Application_Form_for_Applicant flow" at bounding box center [576, 287] width 361 height 21
type lightning-primitive-input-simple "M"
type input "M"
type lightning-primitive-input-simple "Ma"
type input "Ma"
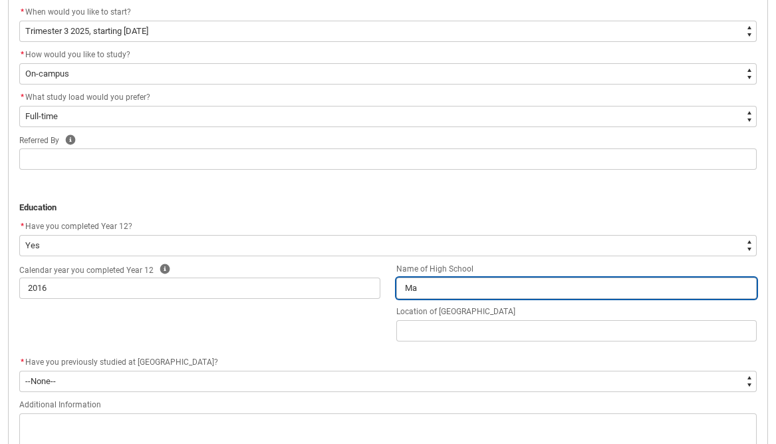
type lightning-primitive-input-simple "Mac"
type input "Mac"
type lightning-primitive-input-simple "[PERSON_NAME]"
type input "[PERSON_NAME]"
type lightning-primitive-input-simple "[PERSON_NAME]"
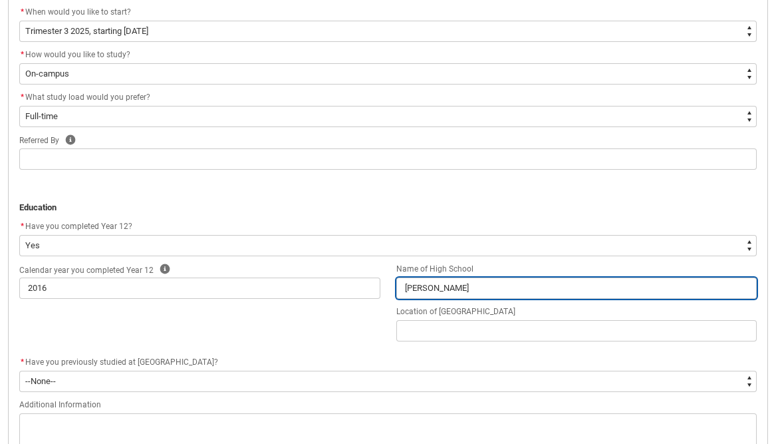
type input "[PERSON_NAME]"
type lightning-primitive-input-simple "MacKil"
type input "MacKil"
type lightning-primitive-input-simple "[PERSON_NAME]"
type input "[PERSON_NAME]"
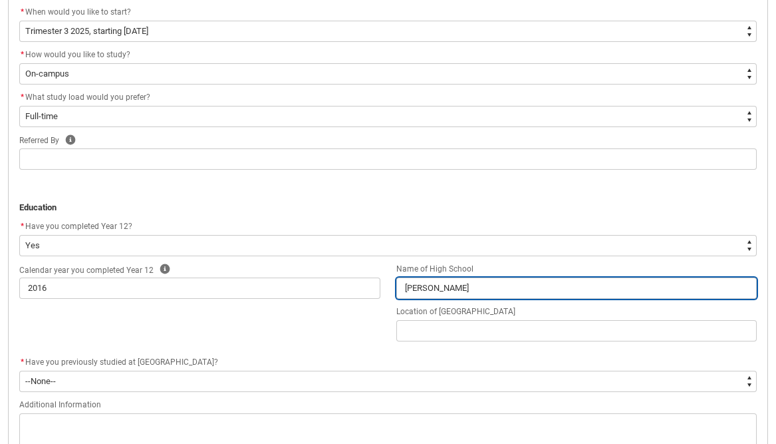
type lightning-primitive-input-simple "MacKillo"
type input "MacKillo"
type lightning-primitive-input-simple "MacKillop"
type input "MacKillop"
type lightning-primitive-input-simple "MacKillopp"
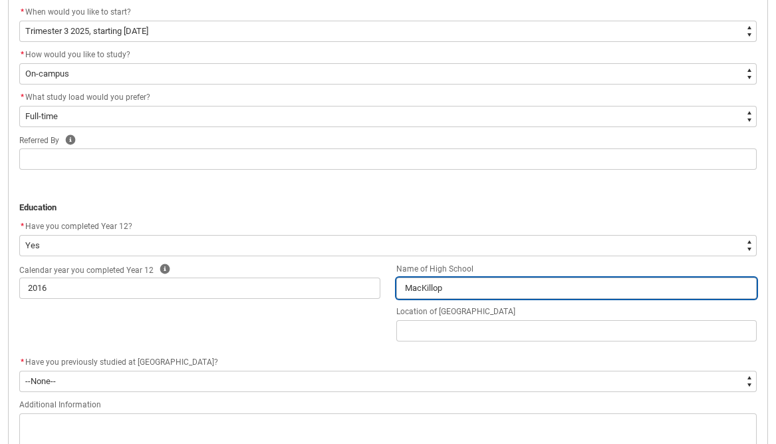
type input "MacKillopp"
type lightning-primitive-input-simple "MacKillop"
type input "MacKillop"
type lightning-primitive-input-simple "MacKillop"
type input "MacKillop"
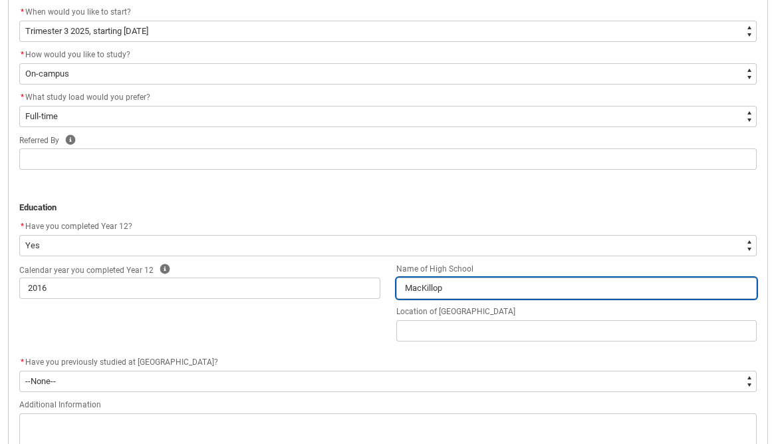
type lightning-primitive-input-simple "MacKillop C"
type input "MacKillop C"
type lightning-primitive-input-simple "MacKillop Ca"
type input "MacKillop Ca"
type lightning-primitive-input-simple "MacKillop Cat"
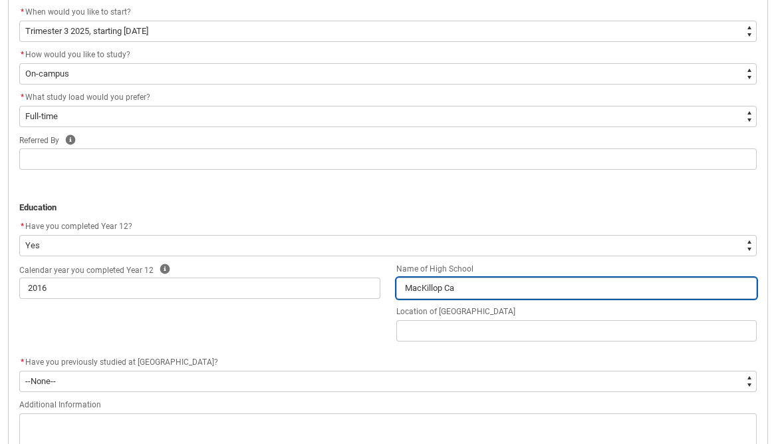
type input "MacKillop Cat"
type lightning-primitive-input-simple "MacKillop Cath"
type input "MacKillop Cath"
type lightning-primitive-input-simple "MacKillop Catho"
type input "MacKillop Catho"
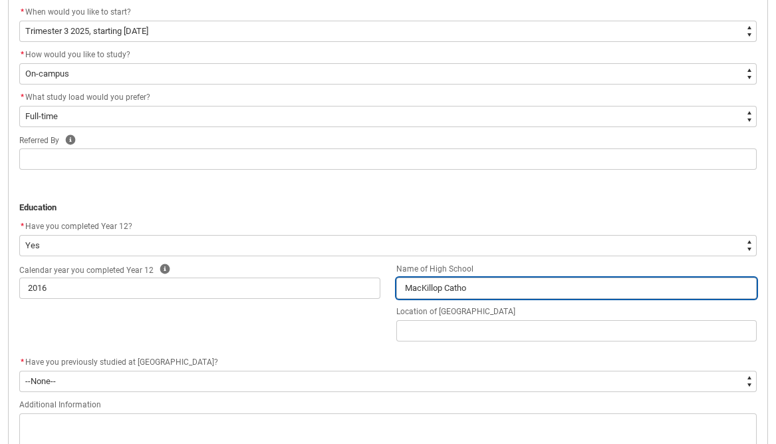
type lightning-primitive-input-simple "MacKillop Cathol"
type input "MacKillop Cathol"
type lightning-primitive-input-simple "MacKillop [DEMOGRAPHIC_DATA]"
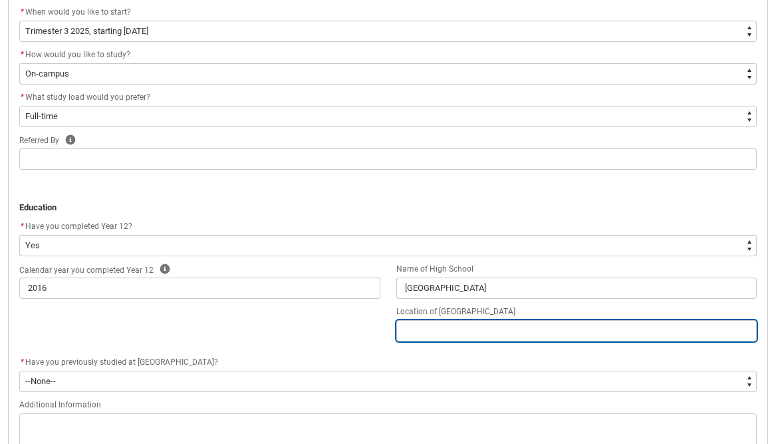
click at [481, 331] on input "REDU_Application_Form_for_Applicant flow" at bounding box center [576, 330] width 361 height 21
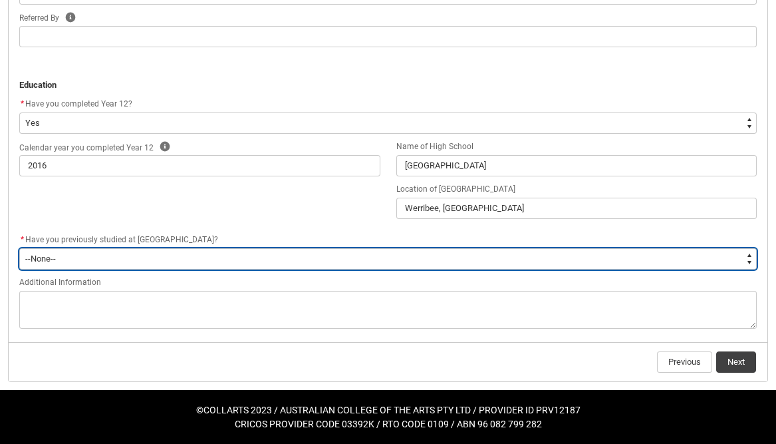
click at [247, 262] on select "--None-- Yes No" at bounding box center [388, 258] width 738 height 21
click at [19, 248] on select "--None-- Yes No" at bounding box center [388, 258] width 738 height 21
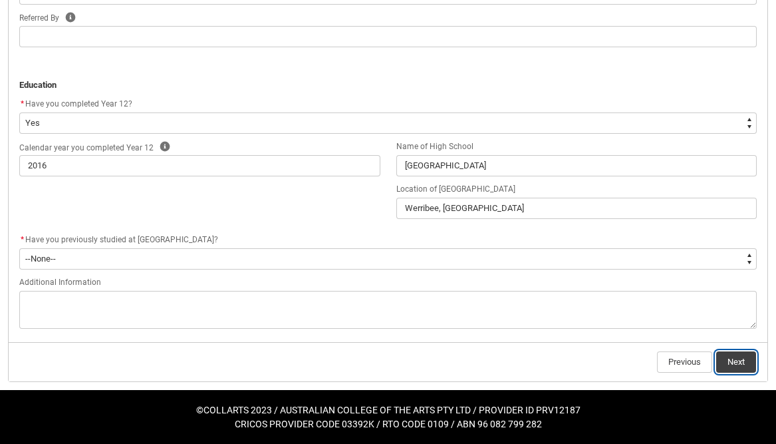
click at [738, 355] on button "Next" at bounding box center [736, 361] width 40 height 21
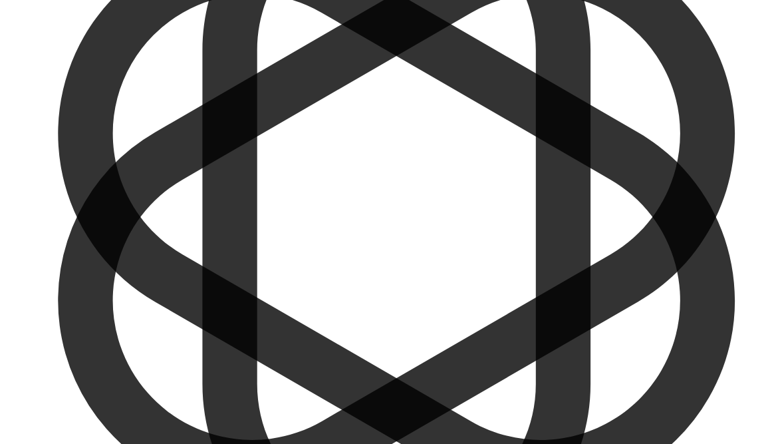
scroll to position [0, 0]
